Goal: Complete application form

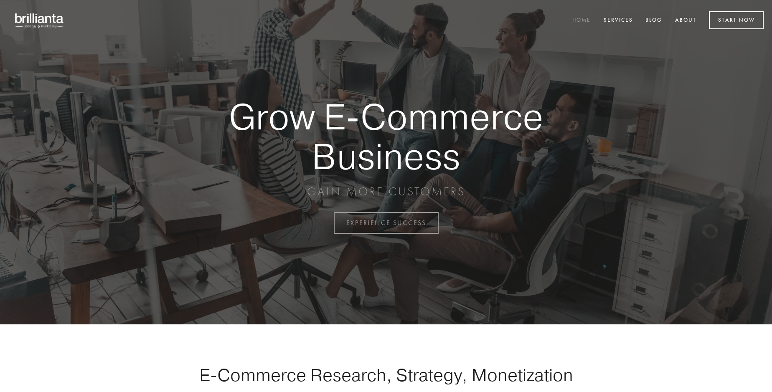
scroll to position [2190, 0]
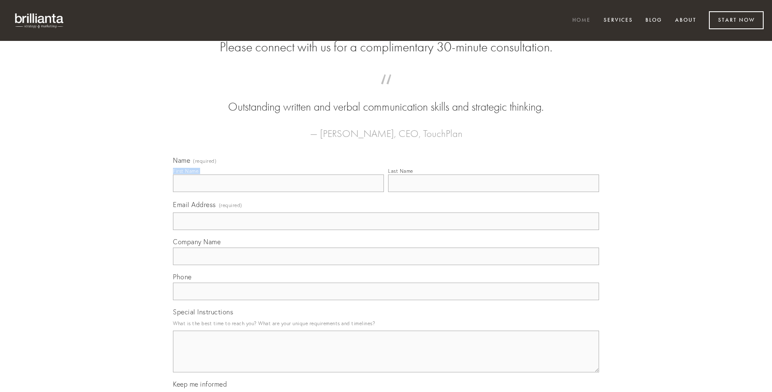
type input "[PERSON_NAME]"
click at [493, 192] on input "Last Name" at bounding box center [493, 184] width 211 height 18
type input "[PERSON_NAME]"
click at [386, 230] on input "Email Address (required)" at bounding box center [386, 222] width 426 height 18
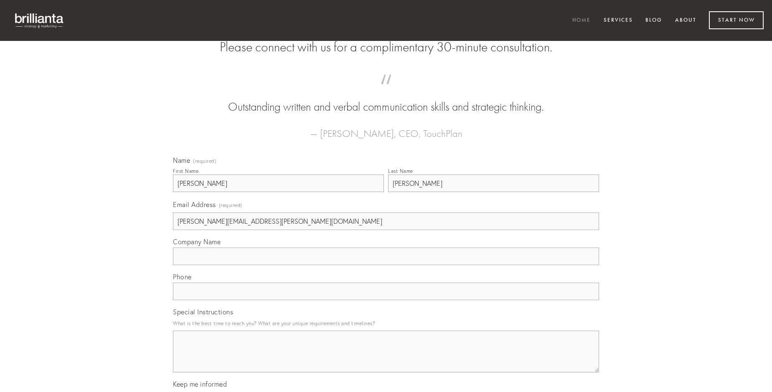
type input "[PERSON_NAME][EMAIL_ADDRESS][PERSON_NAME][DOMAIN_NAME]"
click at [386, 265] on input "Company Name" at bounding box center [386, 257] width 426 height 18
type input "sulum"
click at [386, 300] on input "text" at bounding box center [386, 292] width 426 height 18
click at [386, 359] on textarea "Special Instructions" at bounding box center [386, 352] width 426 height 42
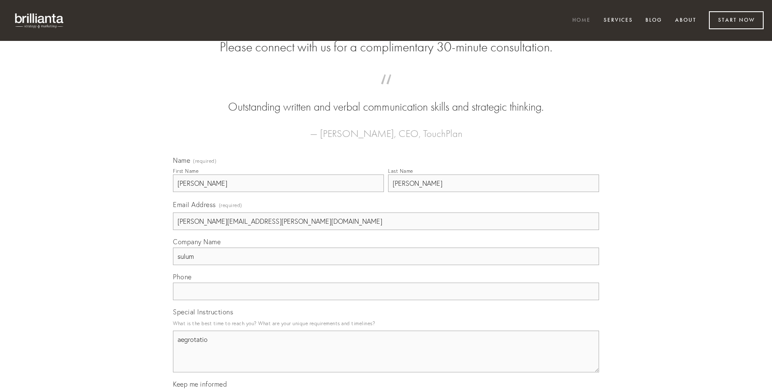
type textarea "aegrotatio"
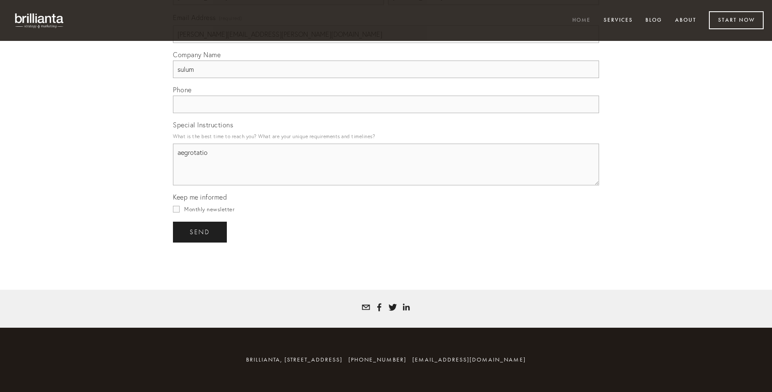
click at [201, 232] on span "send" at bounding box center [200, 233] width 20 height 8
